Goal: Navigation & Orientation: Find specific page/section

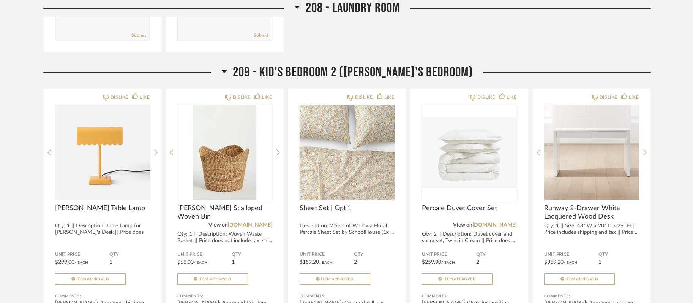
scroll to position [5686, 0]
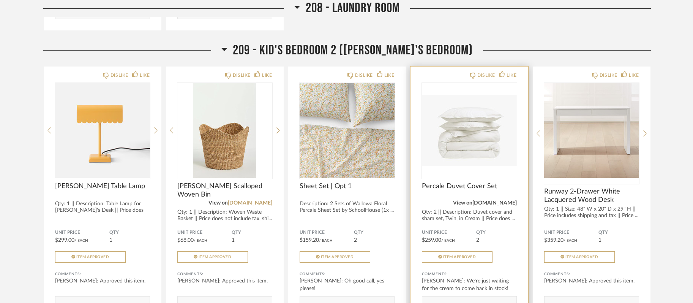
click at [497, 206] on link "[DOMAIN_NAME]" at bounding box center [495, 202] width 44 height 5
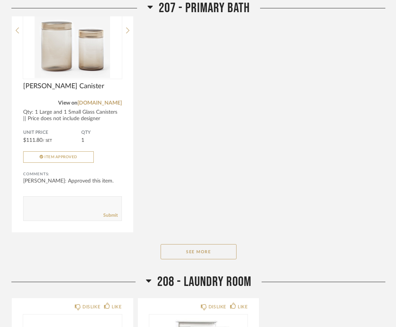
scroll to position [7643, 0]
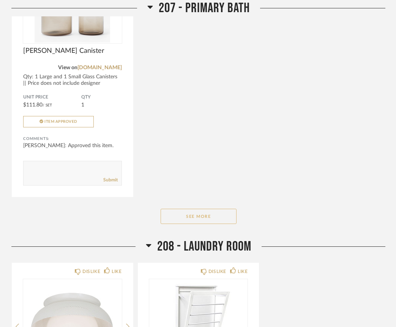
click at [188, 224] on button "See More" at bounding box center [199, 216] width 76 height 15
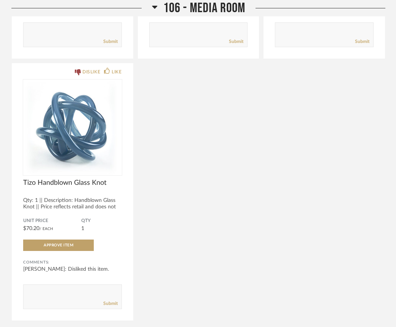
scroll to position [3156, 0]
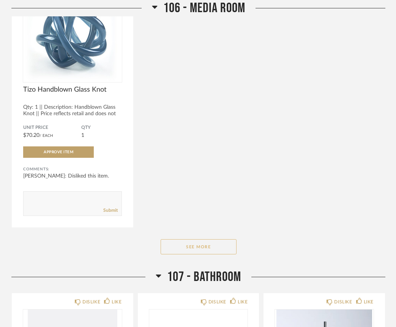
click at [204, 249] on button "See More" at bounding box center [199, 246] width 76 height 15
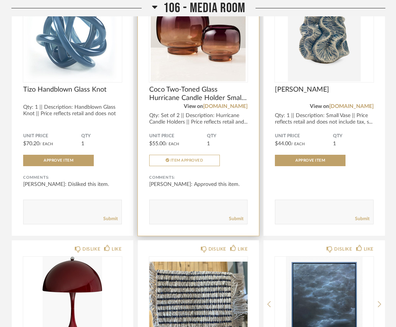
scroll to position [3273, 0]
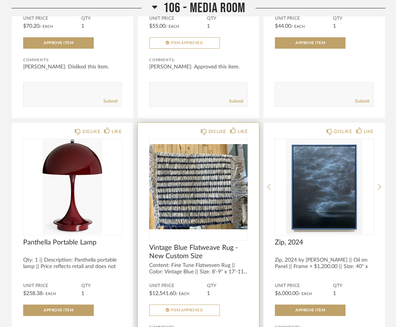
click at [199, 251] on span "Vintage Blue Flatweave Rug - New Custom Size" at bounding box center [198, 251] width 99 height 17
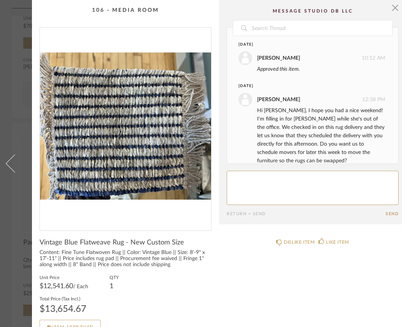
scroll to position [11, 0]
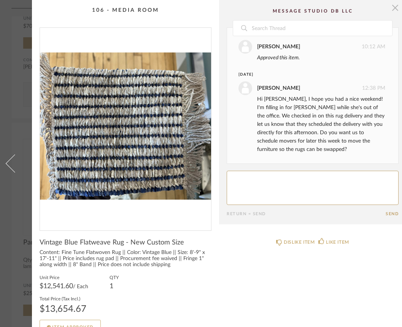
click at [392, 8] on span "button" at bounding box center [394, 7] width 15 height 15
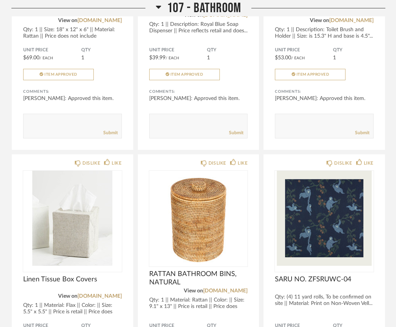
scroll to position [4986, 0]
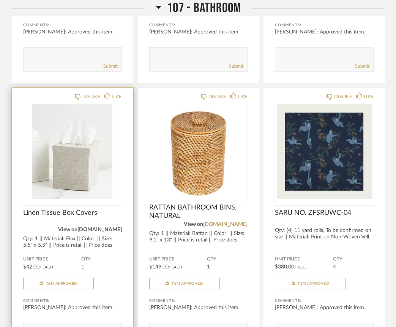
click at [112, 232] on link "[DOMAIN_NAME]" at bounding box center [99, 229] width 44 height 5
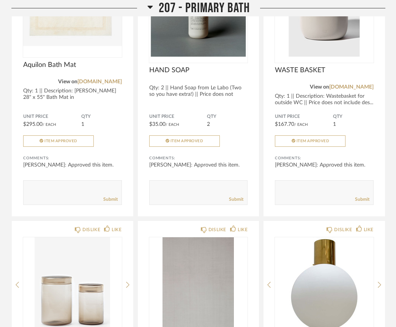
scroll to position [8786, 0]
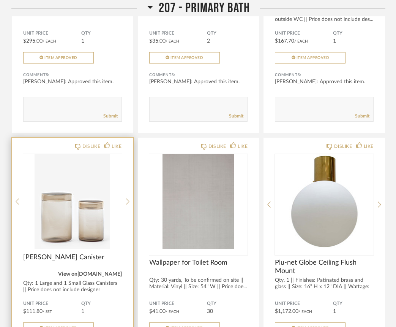
click at [112, 277] on link "[DOMAIN_NAME]" at bounding box center [99, 273] width 44 height 5
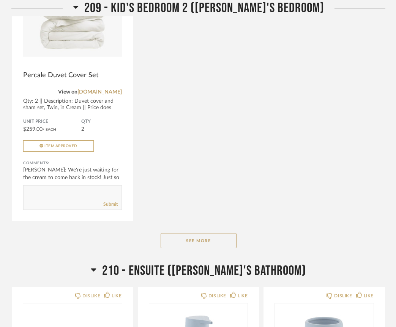
scroll to position [10213, 0]
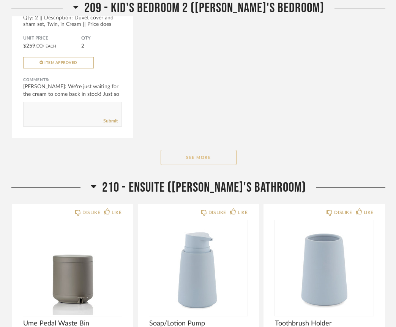
click at [208, 165] on button "See More" at bounding box center [199, 157] width 76 height 15
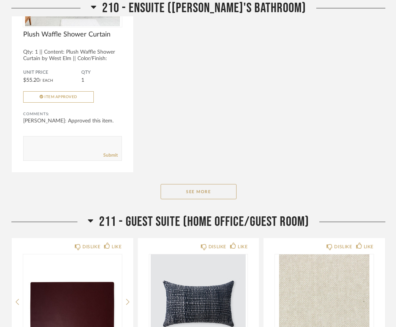
scroll to position [12126, 0]
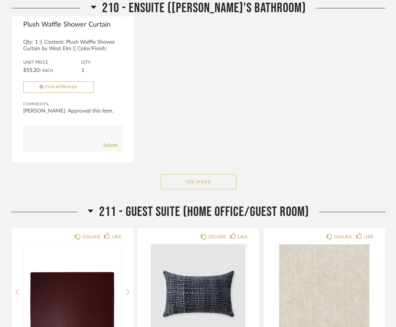
click at [208, 189] on button "See More" at bounding box center [199, 181] width 76 height 15
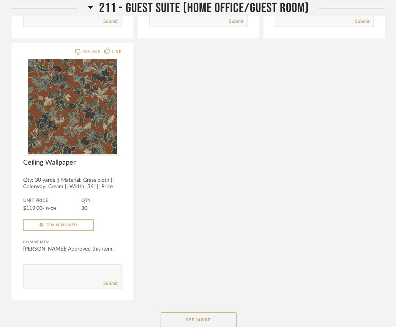
scroll to position [12962, 0]
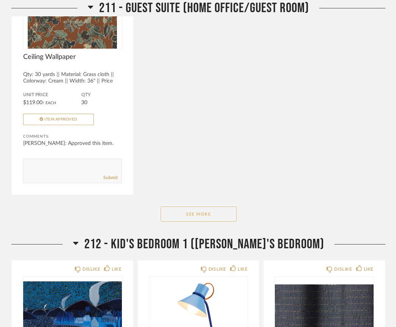
click at [213, 221] on button "See More" at bounding box center [199, 213] width 76 height 15
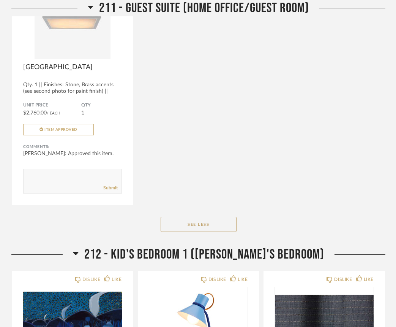
scroll to position [13747, 0]
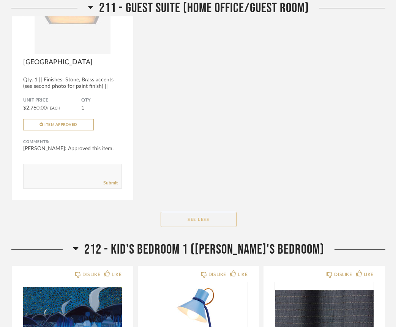
click at [213, 227] on button "See Less" at bounding box center [199, 219] width 76 height 15
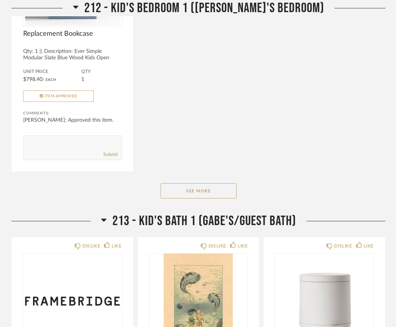
scroll to position [13655, 0]
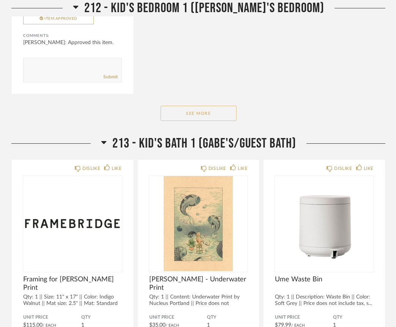
click at [230, 121] on button "See More" at bounding box center [199, 113] width 76 height 15
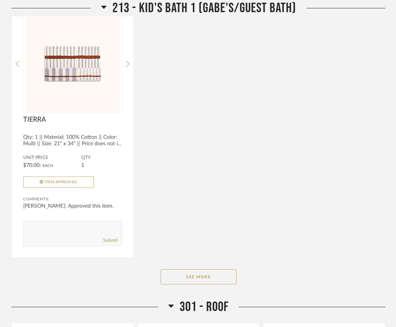
scroll to position [15206, 0]
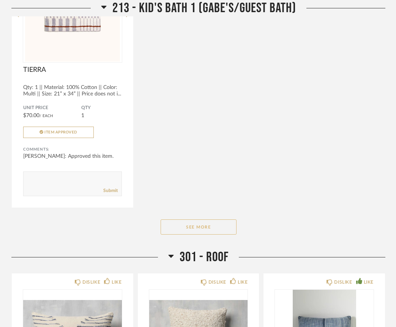
click at [207, 234] on button "See More" at bounding box center [199, 226] width 76 height 15
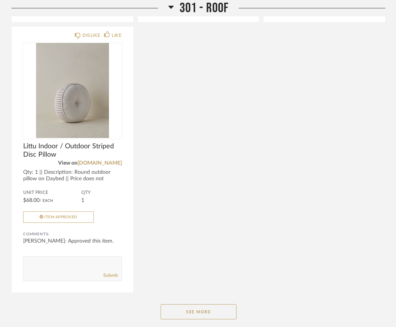
scroll to position [15767, 0]
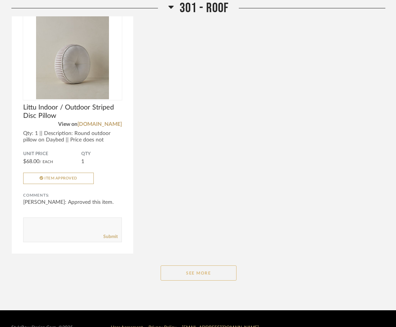
click at [213, 280] on button "See More" at bounding box center [199, 272] width 76 height 15
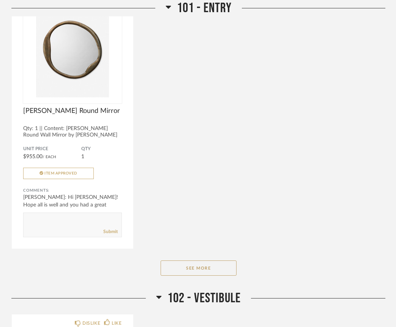
scroll to position [806, 0]
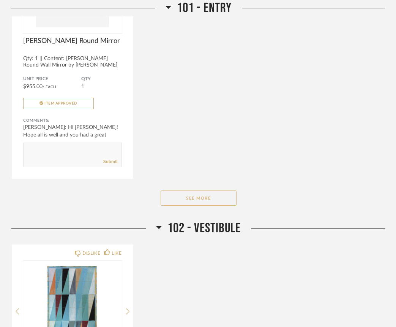
click at [224, 198] on button "See More" at bounding box center [199, 197] width 76 height 15
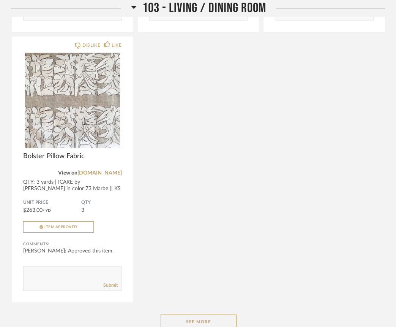
scroll to position [1953, 0]
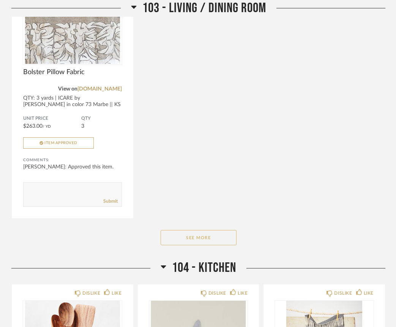
click at [201, 244] on button "See More" at bounding box center [199, 237] width 76 height 15
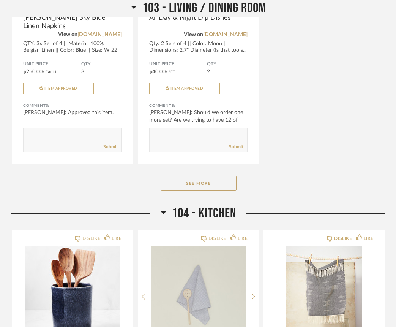
scroll to position [3397, 0]
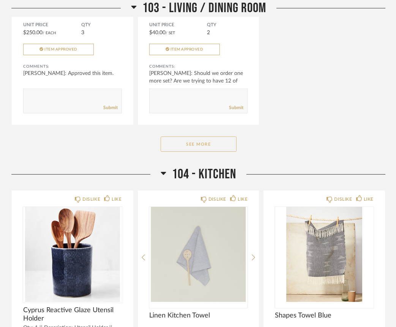
click at [214, 151] on button "See More" at bounding box center [199, 143] width 76 height 15
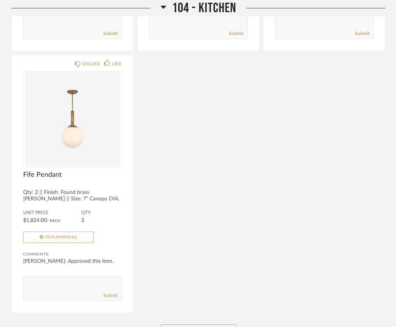
scroll to position [5218, 0]
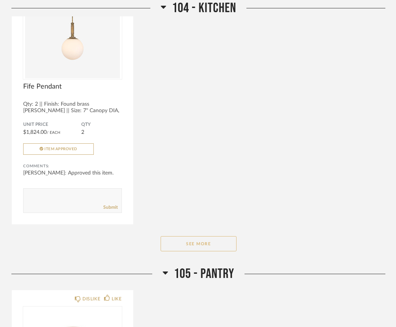
click at [215, 251] on button "See More" at bounding box center [199, 243] width 76 height 15
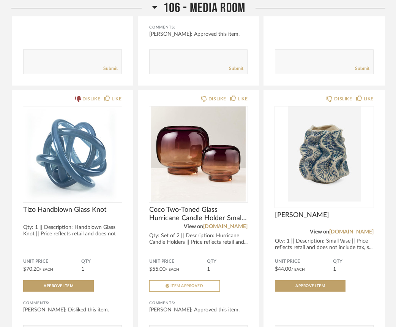
scroll to position [5982, 0]
